Goal: Information Seeking & Learning: Compare options

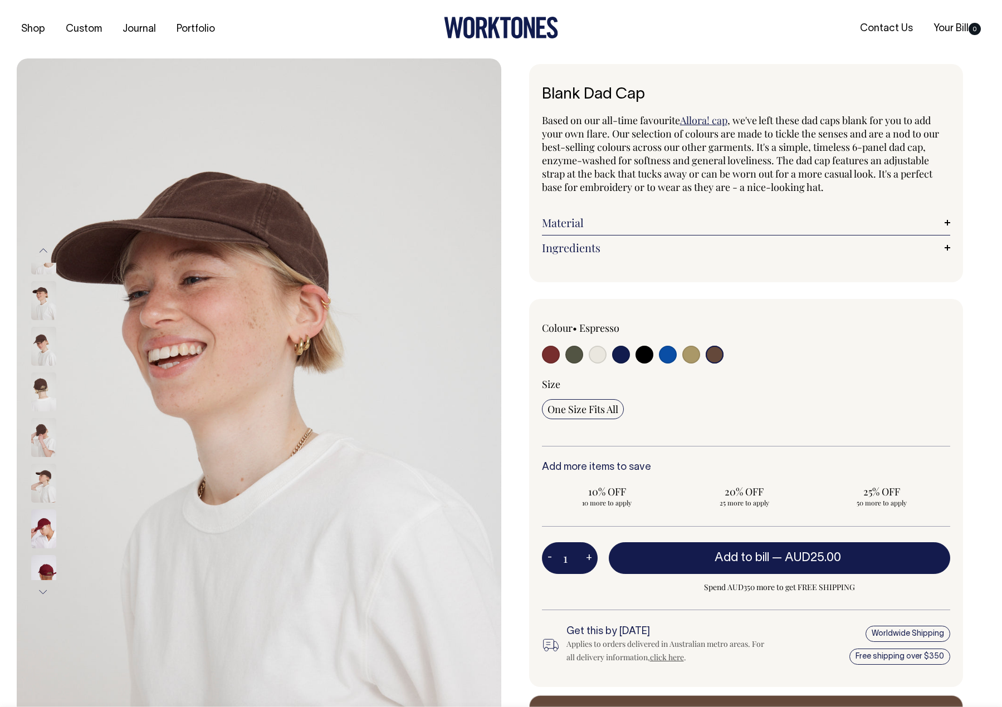
select select "Espresso"
click at [578, 356] on input "radio" at bounding box center [574, 355] width 18 height 18
radio input "true"
select select "Olive"
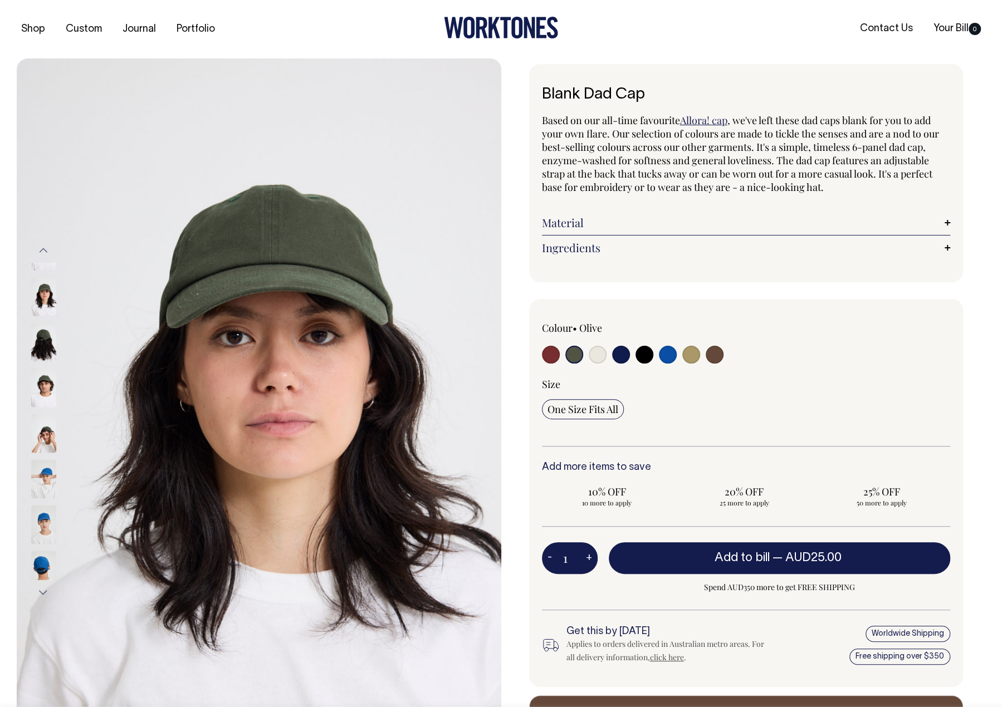
click at [692, 357] on input "radio" at bounding box center [691, 355] width 18 height 18
radio input "true"
select select "Washed Khaki"
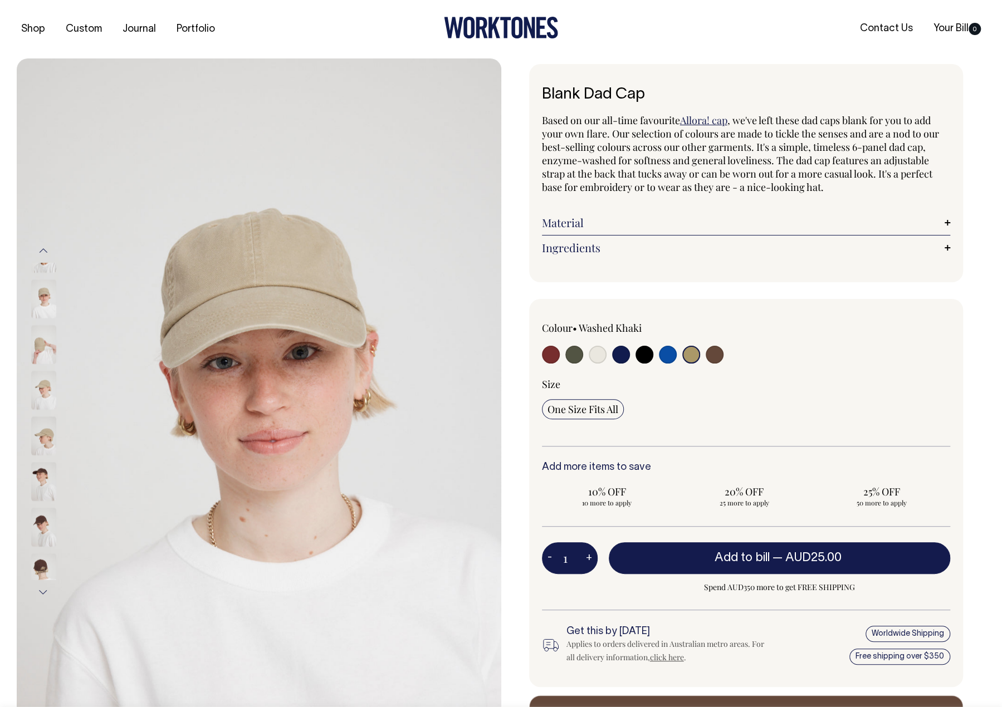
click at [553, 352] on input "radio" at bounding box center [551, 355] width 18 height 18
radio input "true"
select select "Burgundy"
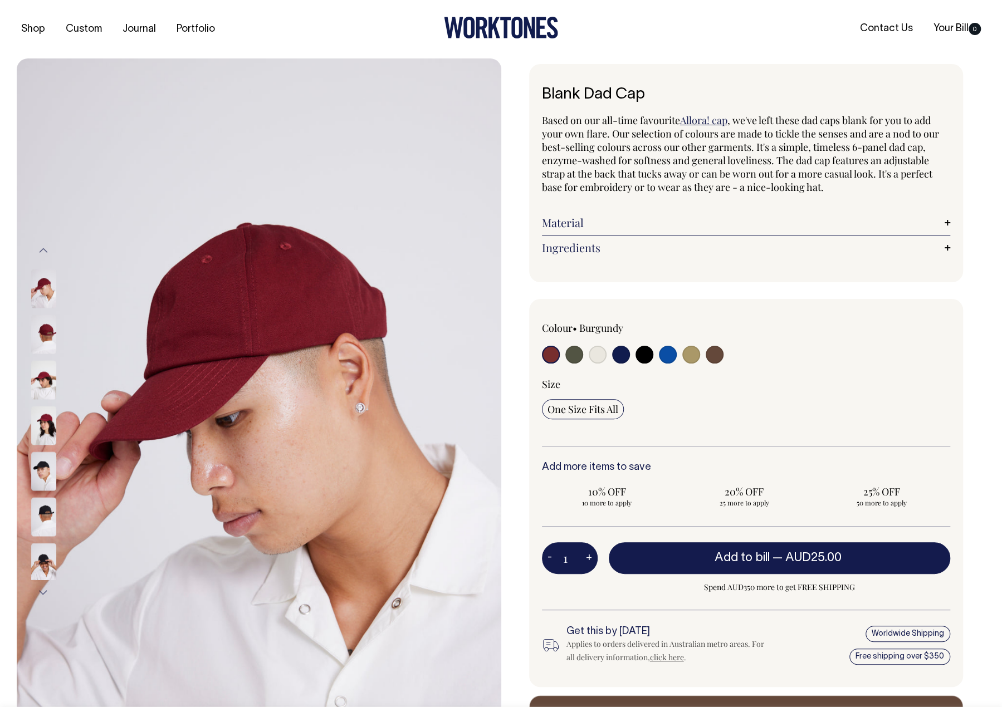
click at [574, 361] on input "radio" at bounding box center [574, 355] width 18 height 18
radio input "true"
select select "Olive"
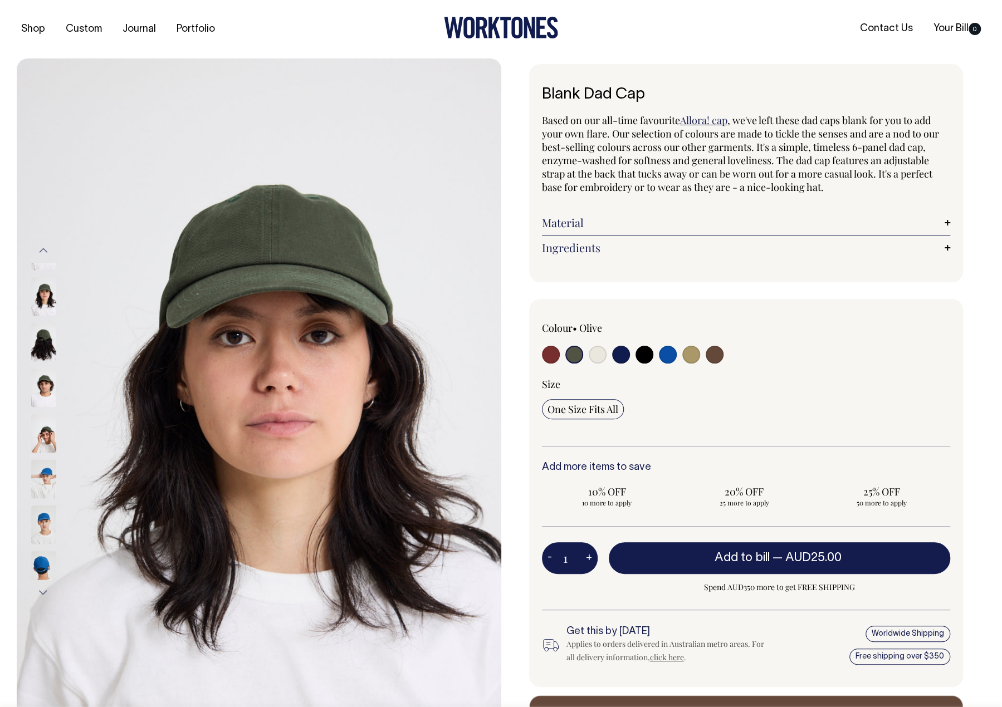
click at [612, 357] on input "radio" at bounding box center [621, 355] width 18 height 18
radio input "true"
select select "Dark Navy"
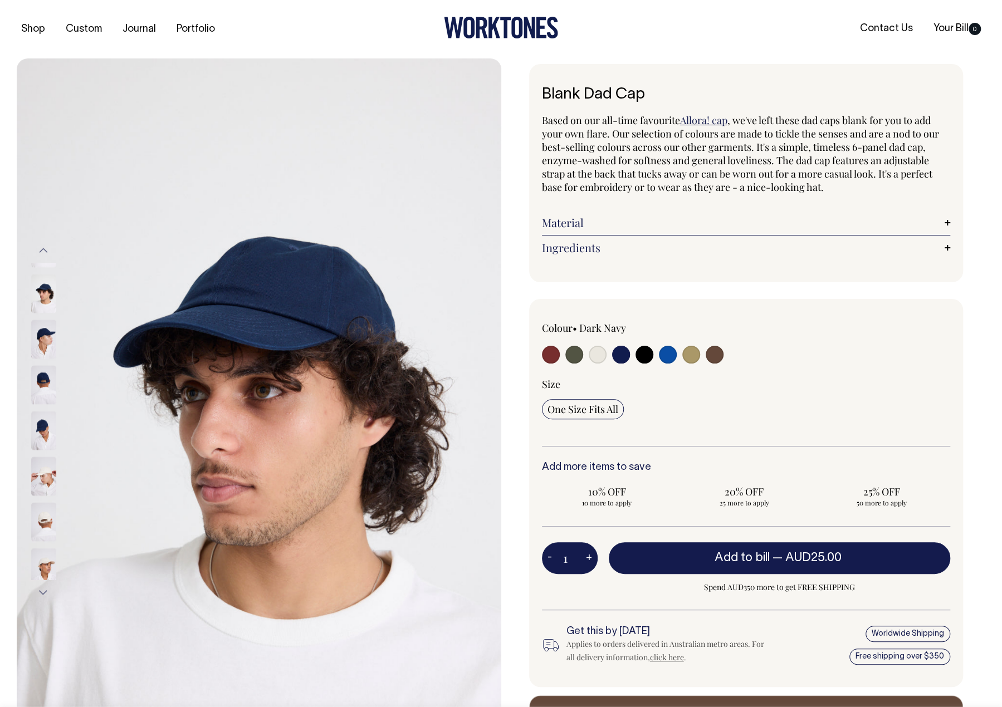
click at [594, 354] on input "radio" at bounding box center [598, 355] width 18 height 18
radio input "true"
select select "Natural"
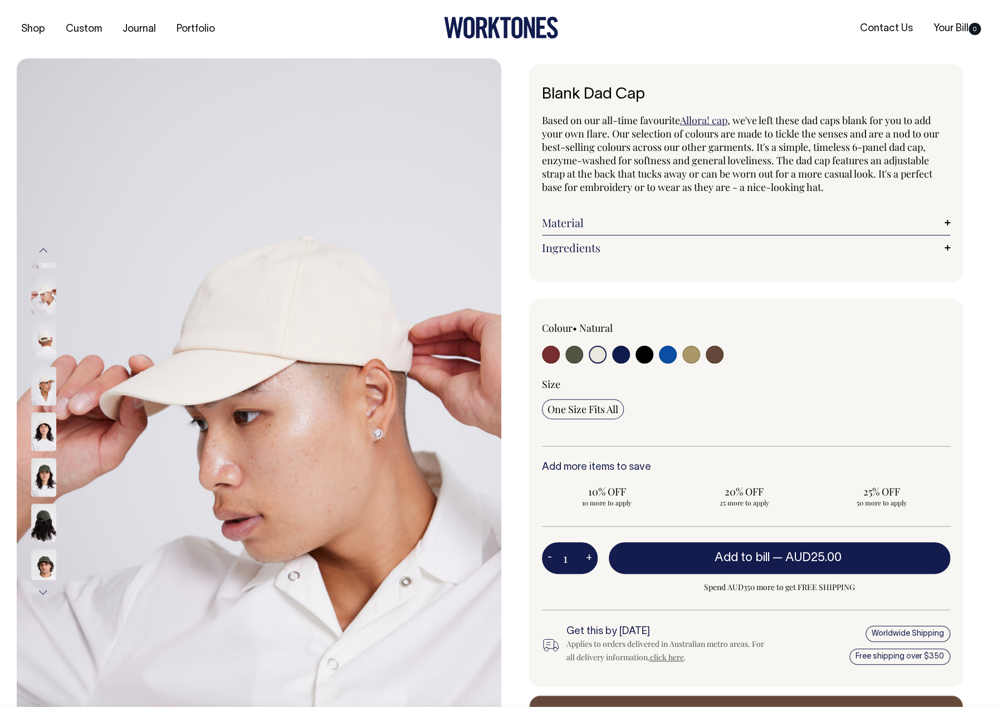
click at [706, 356] on input "radio" at bounding box center [714, 355] width 18 height 18
radio input "true"
select select "Espresso"
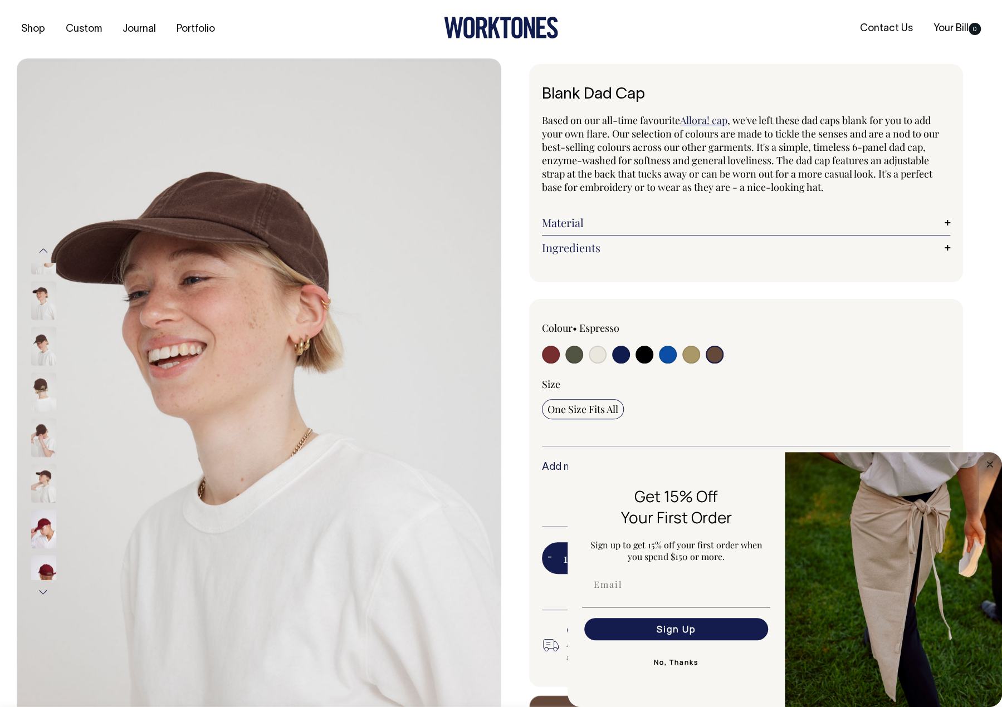
click at [713, 359] on input "radio" at bounding box center [714, 355] width 18 height 18
click at [692, 353] on input "radio" at bounding box center [691, 355] width 18 height 18
radio input "true"
select select "Washed Khaki"
